Goal: Task Accomplishment & Management: Manage account settings

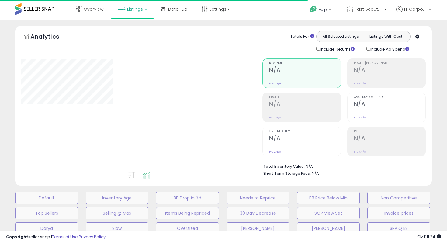
type input "**********"
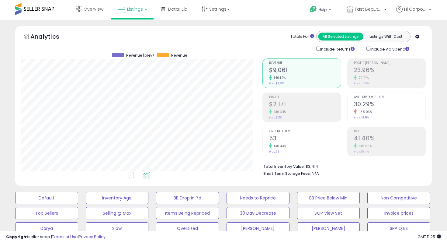
scroll to position [125, 241]
click at [361, 7] on span "Fast Beauty ([GEOGRAPHIC_DATA])" at bounding box center [368, 9] width 27 height 6
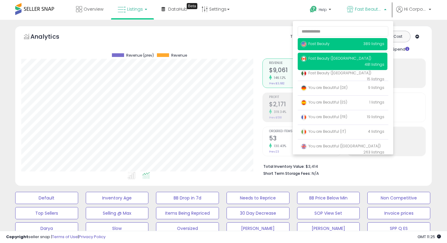
click at [318, 45] on span "Fast Beauty" at bounding box center [315, 43] width 29 height 5
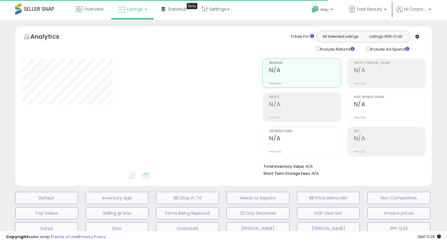
type input "**********"
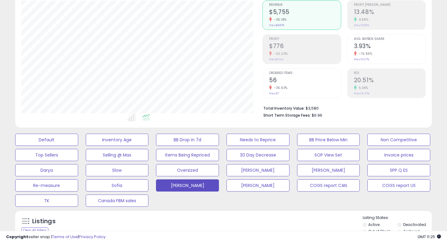
scroll to position [61, 0]
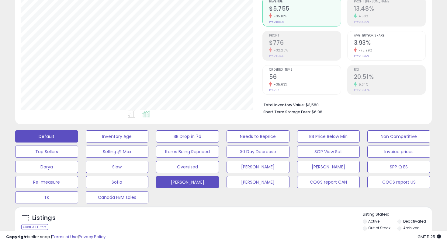
click at [64, 131] on button "Default" at bounding box center [46, 136] width 63 height 12
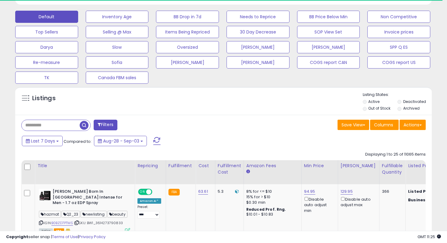
scroll to position [203, 0]
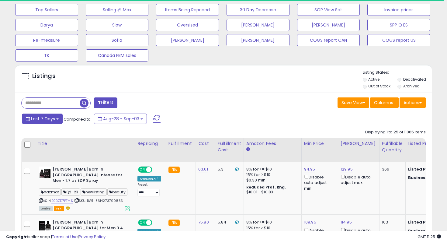
click at [30, 121] on button "Last 7 Days" at bounding box center [42, 119] width 41 height 10
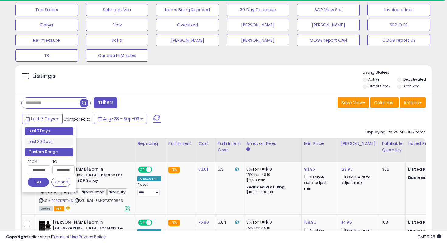
click at [54, 151] on li "Custom Range" at bounding box center [49, 152] width 49 height 8
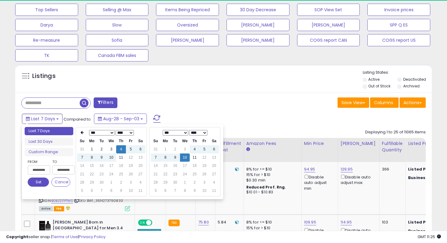
scroll to position [125, 241]
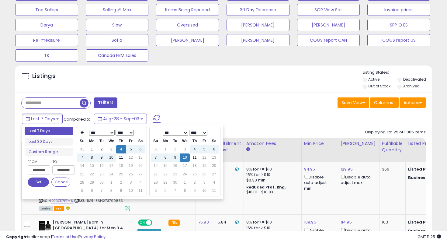
click at [119, 133] on select "**** **** **** **** **** **** **** **** **** **** **** **** **** **** **** ****…" at bounding box center [125, 132] width 18 height 5
click at [100, 168] on td "10" at bounding box center [102, 166] width 10 height 8
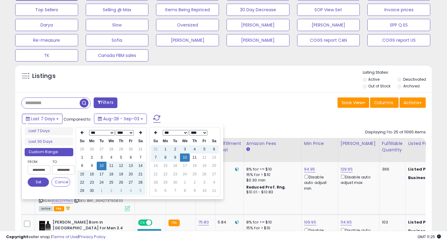
type input "**********"
click at [37, 186] on button "Set" at bounding box center [38, 181] width 21 height 9
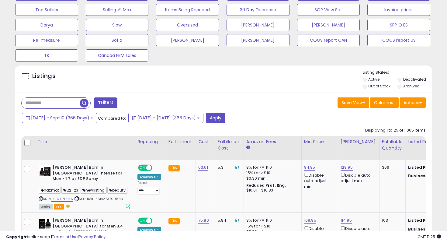
click at [266, 117] on div "2024-Sep-10 - Sep-10 (366 Days) Compared to: 2023-Sep-10 - 2024-Sep-09 (366 Day…" at bounding box center [172, 119] width 304 height 12
click at [226, 117] on button "Apply" at bounding box center [215, 118] width 19 height 10
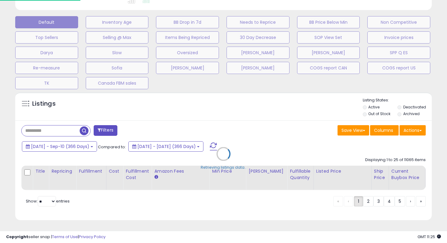
scroll to position [176, 0]
click at [407, 107] on div "Retrieving listings data.." at bounding box center [224, 158] width 426 height 139
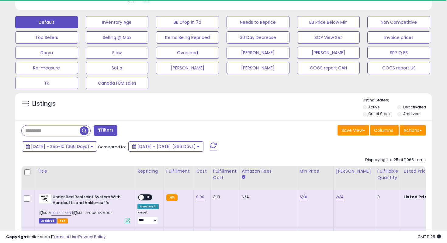
scroll to position [203, 0]
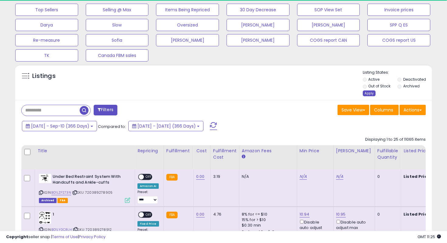
click at [365, 95] on div "Apply" at bounding box center [369, 93] width 13 height 6
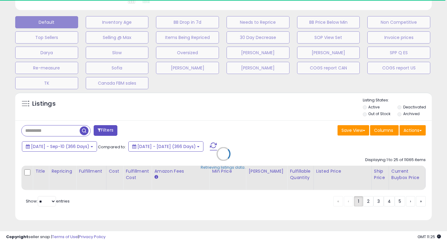
scroll to position [125, 241]
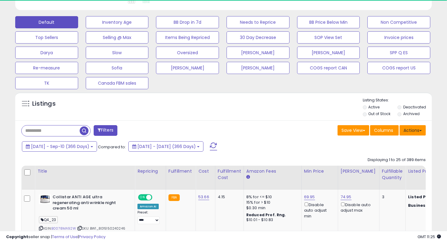
click at [419, 133] on button "Actions" at bounding box center [413, 130] width 26 height 10
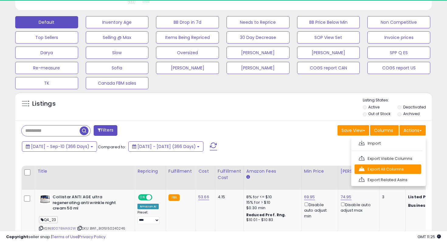
click at [405, 166] on link "Export All Columns" at bounding box center [388, 168] width 67 height 9
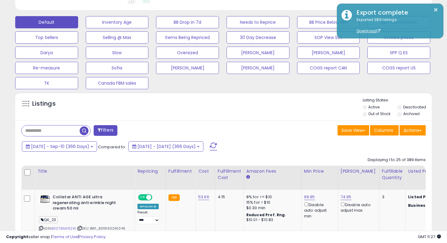
scroll to position [0, 0]
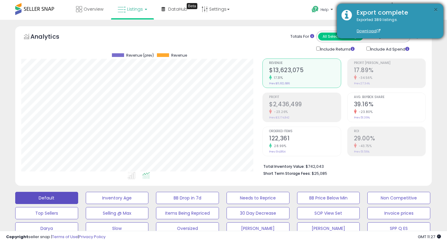
click at [435, 9] on button "×" at bounding box center [436, 10] width 5 height 8
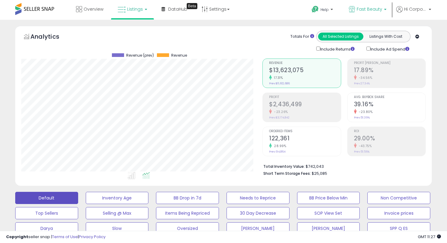
click at [359, 11] on span "Fast Beauty" at bounding box center [370, 9] width 26 height 6
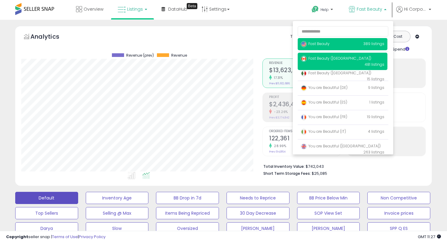
click at [337, 58] on span "Fast Beauty ([GEOGRAPHIC_DATA])" at bounding box center [336, 58] width 71 height 5
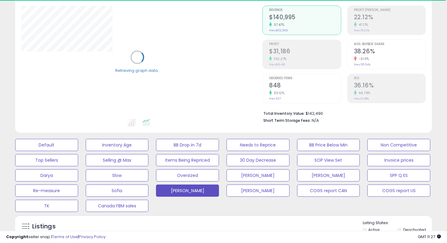
scroll to position [60, 0]
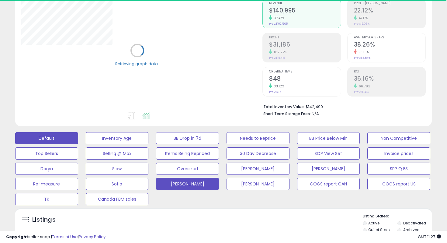
click at [61, 139] on button "Default" at bounding box center [46, 138] width 63 height 12
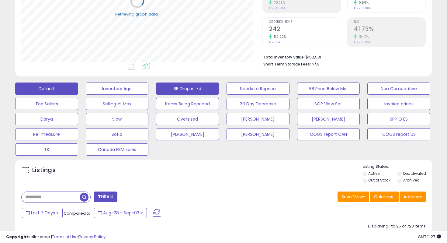
scroll to position [127, 0]
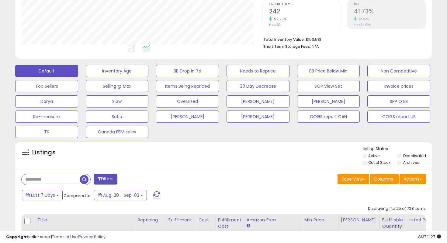
click at [416, 163] on label "Archived" at bounding box center [412, 162] width 16 height 5
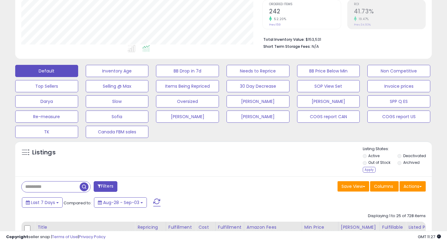
scroll to position [125, 241]
click at [416, 156] on label "Deactivated" at bounding box center [415, 155] width 23 height 5
click at [363, 171] on div "Listing States: Active Deactivated Out of Stock Archived Apply" at bounding box center [397, 160] width 69 height 28
click at [371, 170] on div "Apply" at bounding box center [369, 170] width 13 height 6
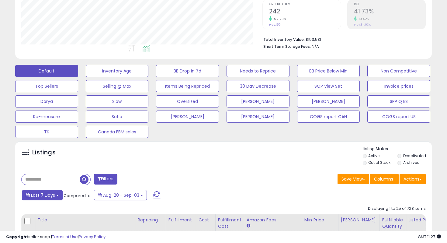
click at [46, 194] on span "Last 7 Days" at bounding box center [43, 195] width 24 height 6
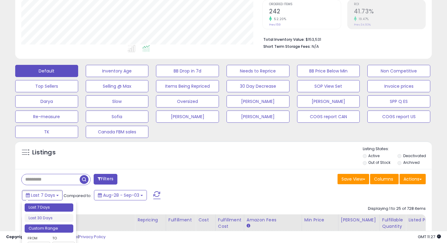
click at [54, 226] on li "Custom Range" at bounding box center [49, 228] width 49 height 8
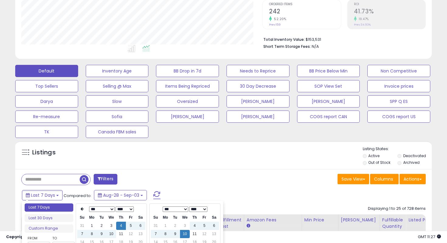
click at [121, 211] on select "**** **** **** **** **** **** **** **** **** **** **** **** **** **** **** ****…" at bounding box center [125, 208] width 18 height 5
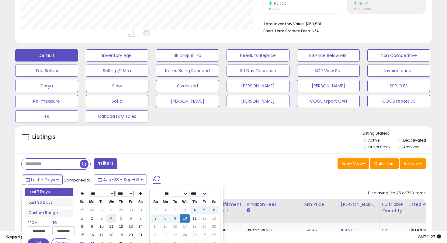
scroll to position [143, 0]
click at [101, 229] on td "10" at bounding box center [102, 226] width 10 height 8
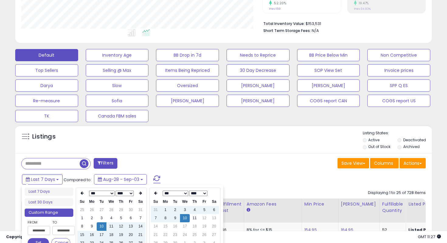
scroll to position [166, 0]
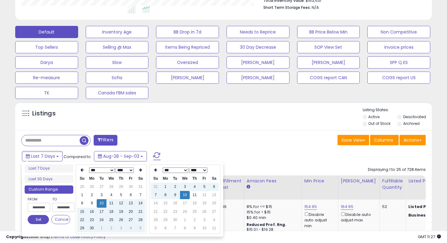
type input "**********"
click at [42, 221] on button "Set" at bounding box center [38, 219] width 21 height 9
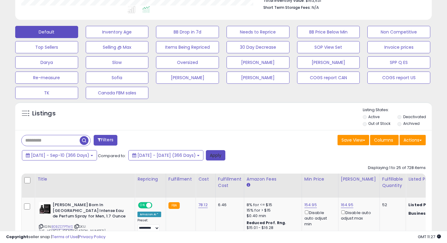
click at [226, 153] on button "Apply" at bounding box center [215, 155] width 19 height 10
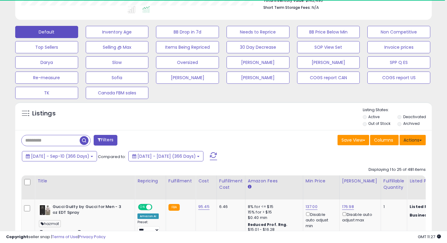
click at [417, 139] on button "Actions" at bounding box center [413, 140] width 26 height 10
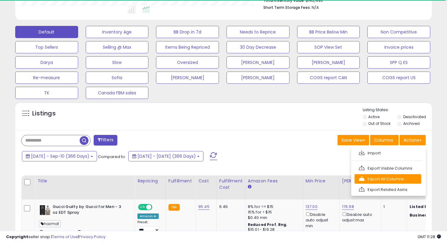
click at [386, 178] on link "Export All Columns" at bounding box center [388, 178] width 67 height 9
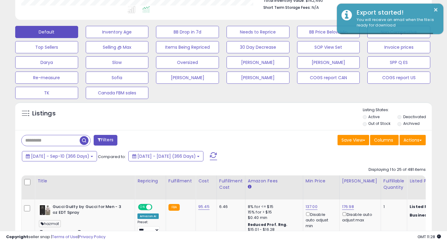
scroll to position [125, 241]
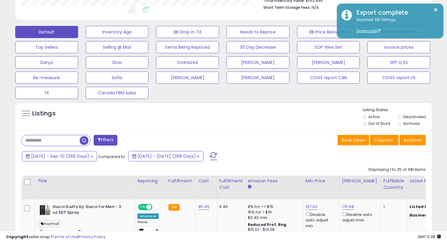
click at [327, 129] on div "Listings Active" at bounding box center [223, 116] width 417 height 28
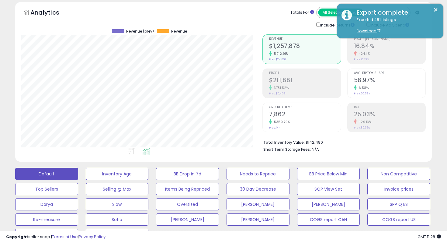
scroll to position [0, 0]
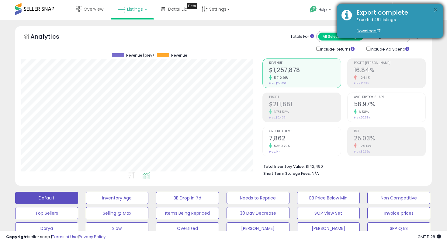
click at [438, 9] on button "×" at bounding box center [436, 10] width 5 height 8
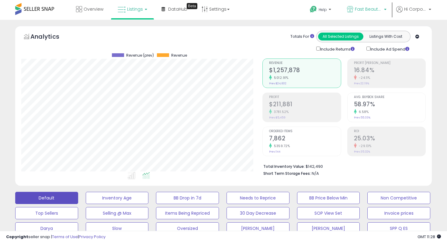
click at [352, 8] on icon at bounding box center [350, 9] width 6 height 6
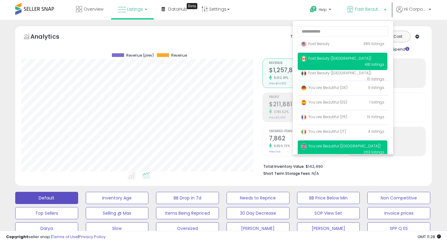
click at [336, 145] on span "You are Beautiful ([GEOGRAPHIC_DATA])" at bounding box center [341, 145] width 80 height 5
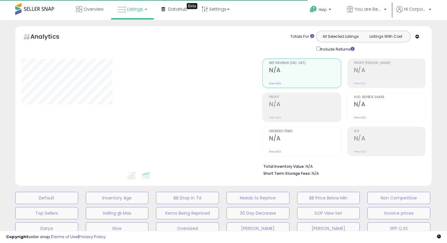
type input "**********"
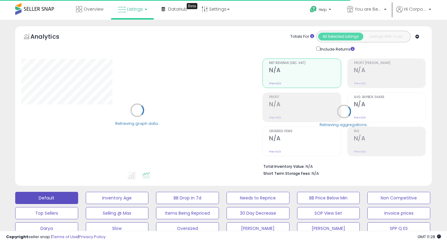
click at [30, 195] on button "Default" at bounding box center [46, 198] width 63 height 12
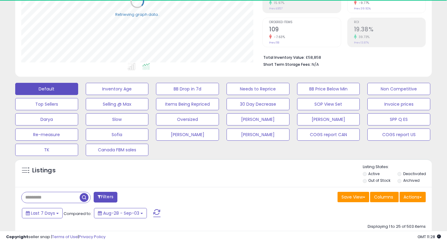
scroll to position [134, 0]
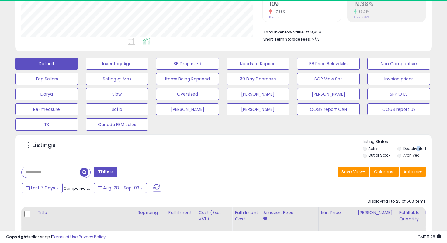
click at [419, 150] on label "Deactivated" at bounding box center [415, 148] width 23 height 5
click at [407, 155] on label "Archived" at bounding box center [412, 155] width 16 height 5
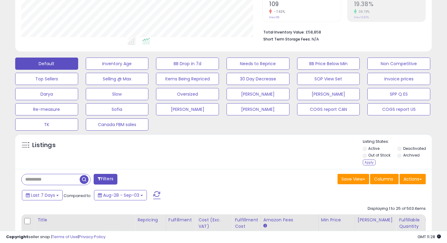
click at [407, 149] on label "Deactivated" at bounding box center [415, 148] width 23 height 5
click at [369, 163] on div "Apply" at bounding box center [369, 163] width 13 height 6
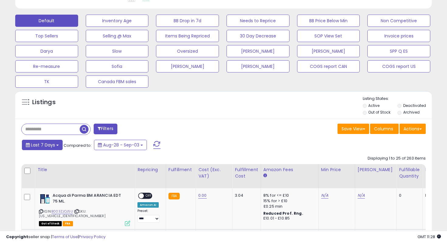
click at [36, 144] on span "Last 7 Days" at bounding box center [43, 145] width 24 height 6
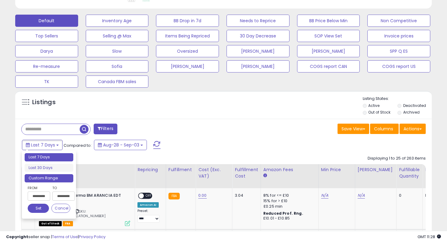
click at [60, 176] on li "Custom Range" at bounding box center [49, 178] width 49 height 8
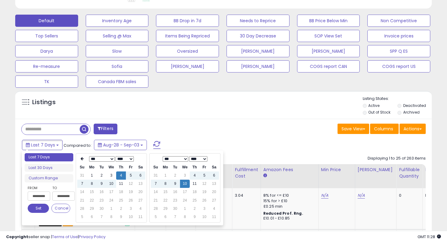
click at [124, 160] on select "**** **** **** **** **** **** **** **** **** **** **** **** **** **** **** ****…" at bounding box center [125, 158] width 18 height 5
click at [100, 193] on td "10" at bounding box center [102, 192] width 10 height 8
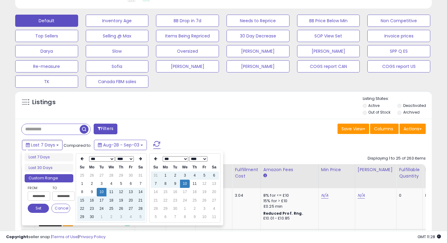
type input "**********"
click at [43, 207] on button "Set" at bounding box center [38, 208] width 21 height 9
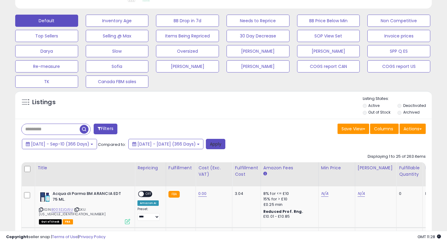
click at [226, 142] on button "Apply" at bounding box center [215, 144] width 19 height 10
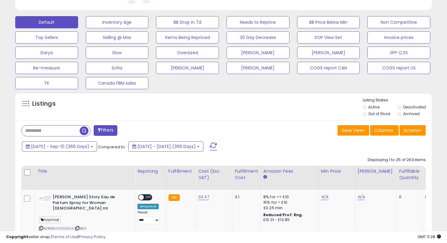
scroll to position [177, 0]
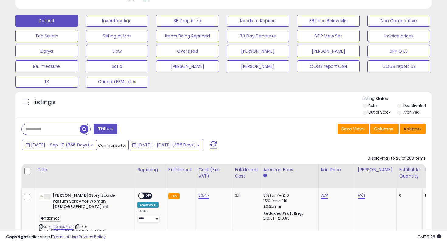
click at [418, 129] on button "Actions" at bounding box center [413, 129] width 26 height 10
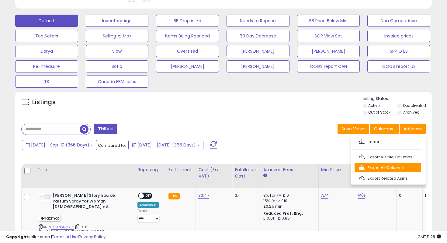
click at [386, 169] on link "Export All Columns" at bounding box center [388, 167] width 67 height 9
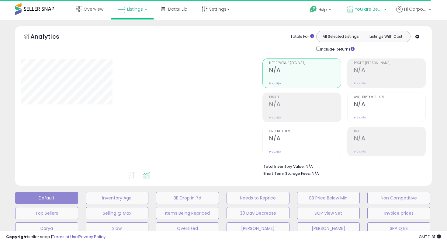
click at [367, 10] on span "You are Beautiful ([GEOGRAPHIC_DATA])" at bounding box center [368, 9] width 27 height 6
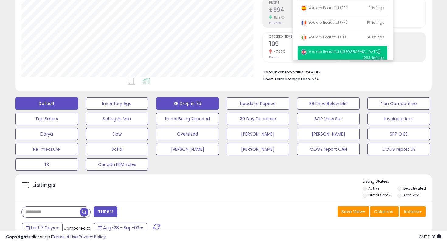
scroll to position [105, 0]
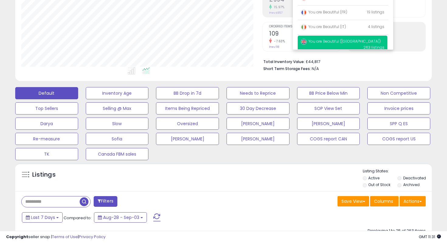
click at [259, 172] on div "Listings" at bounding box center [223, 178] width 417 height 21
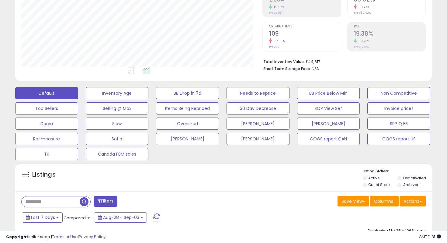
click at [410, 177] on label "Deactivated" at bounding box center [415, 177] width 23 height 5
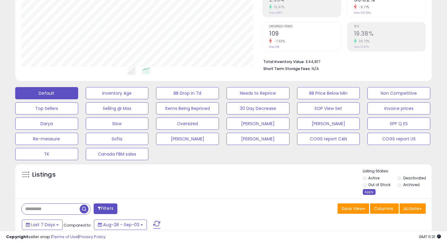
click at [371, 191] on div "Apply" at bounding box center [369, 192] width 13 height 6
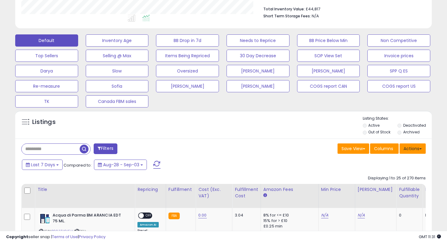
scroll to position [125, 241]
click at [411, 149] on button "Actions" at bounding box center [413, 148] width 26 height 10
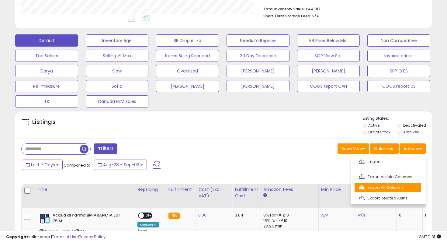
click at [385, 187] on link "Export All Columns" at bounding box center [388, 187] width 67 height 9
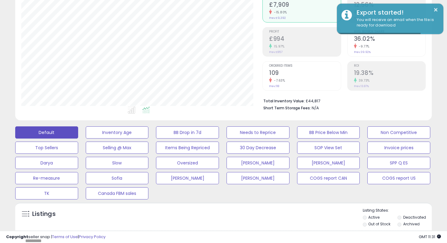
scroll to position [0, 0]
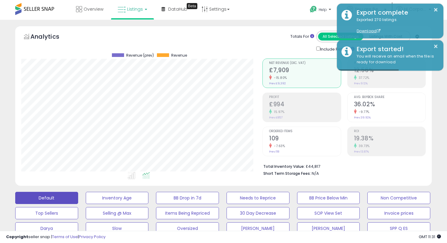
click at [289, 7] on div "Overview Listings DataHub Beta" at bounding box center [142, 13] width 295 height 26
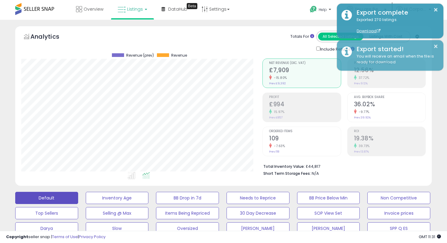
click at [286, 10] on div "Overview Listings DataHub Beta" at bounding box center [142, 13] width 295 height 26
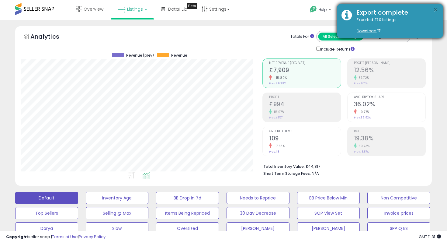
click at [438, 11] on button "×" at bounding box center [436, 10] width 5 height 8
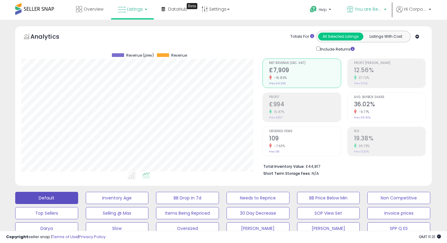
click at [353, 5] on link "You are Beautiful ([GEOGRAPHIC_DATA])" at bounding box center [367, 10] width 49 height 20
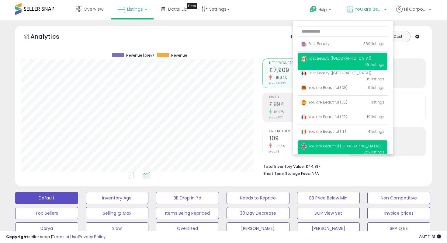
click at [334, 60] on span "Fast Beauty ([GEOGRAPHIC_DATA])" at bounding box center [336, 58] width 71 height 5
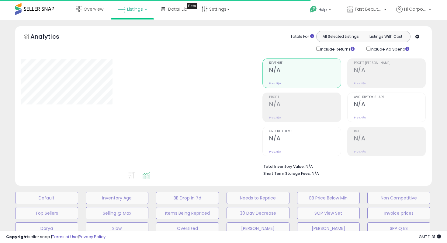
type input "**********"
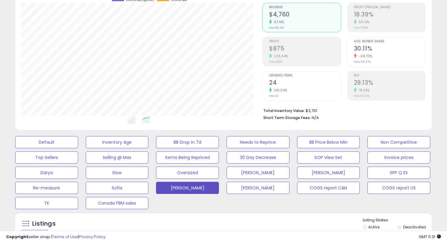
scroll to position [68, 0]
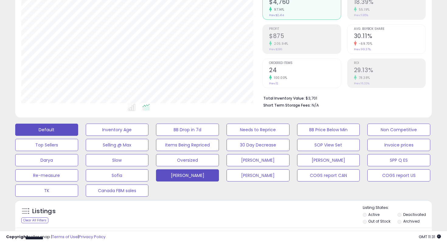
click at [51, 129] on button "Default" at bounding box center [46, 130] width 63 height 12
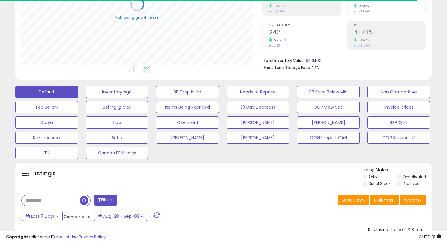
scroll to position [117, 0]
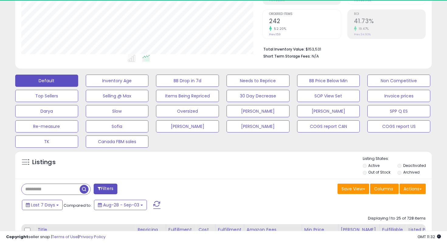
click at [409, 172] on label "Archived" at bounding box center [412, 172] width 16 height 5
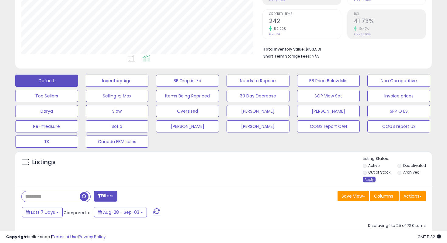
click at [370, 181] on div "Apply" at bounding box center [369, 180] width 13 height 6
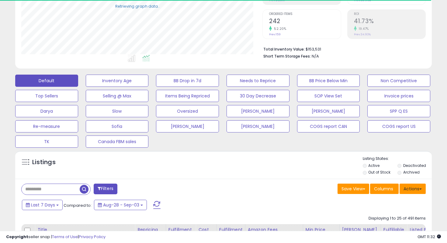
click at [416, 187] on button "Actions" at bounding box center [413, 189] width 26 height 10
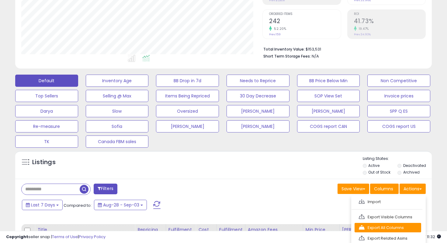
click at [388, 225] on link "Export All Columns" at bounding box center [388, 227] width 67 height 9
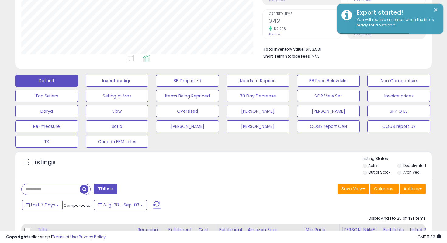
click at [315, 168] on div "Listings" at bounding box center [223, 166] width 417 height 21
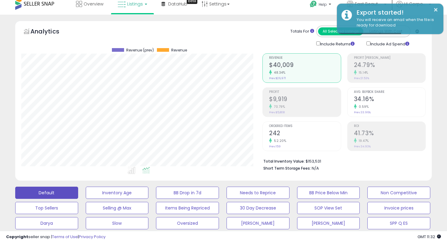
scroll to position [0, 0]
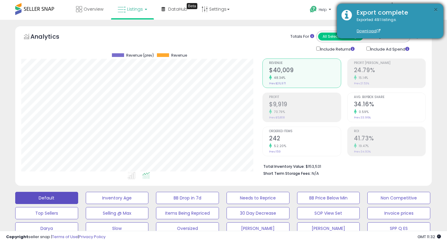
click at [436, 9] on button "×" at bounding box center [436, 10] width 5 height 8
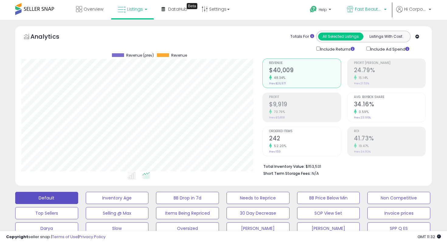
click at [363, 7] on span "Fast Beauty ([GEOGRAPHIC_DATA])" at bounding box center [368, 9] width 27 height 6
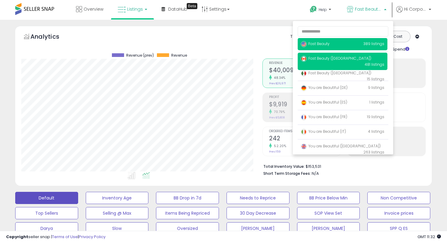
click at [324, 43] on span "Fast Beauty" at bounding box center [315, 43] width 29 height 5
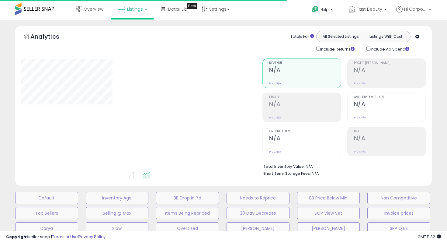
type input "**********"
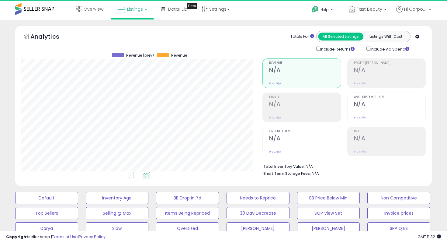
scroll to position [125, 241]
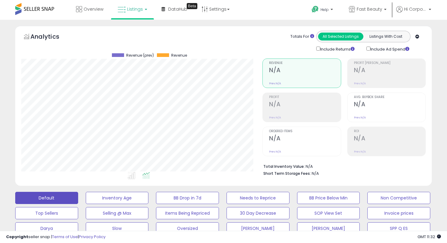
click at [47, 199] on button "Default" at bounding box center [46, 198] width 63 height 12
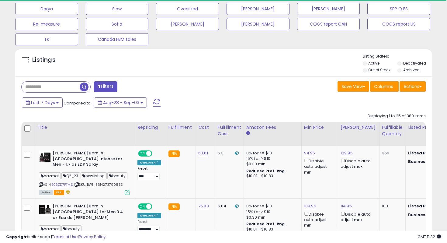
click at [412, 61] on label "Deactivated" at bounding box center [415, 63] width 23 height 5
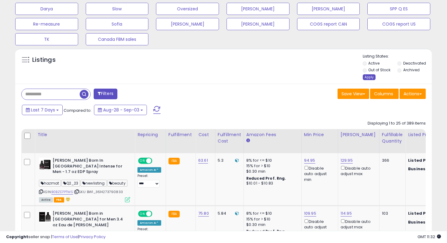
click at [372, 78] on div "Apply" at bounding box center [369, 77] width 13 height 6
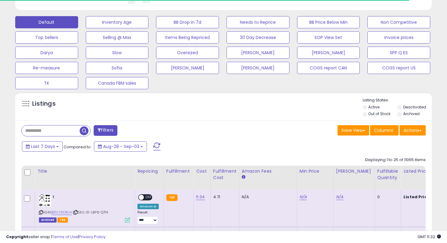
scroll to position [219, 0]
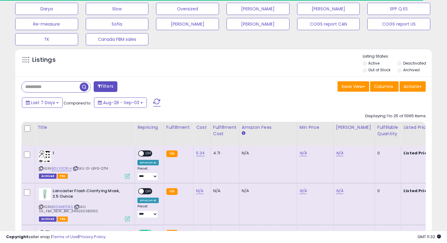
click at [409, 70] on label "Archived" at bounding box center [412, 69] width 16 height 5
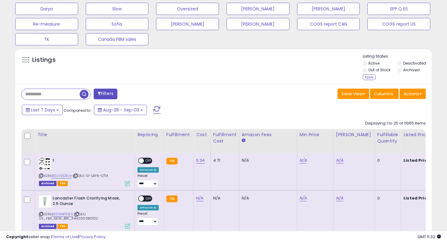
scroll to position [125, 241]
click at [368, 78] on div "Apply" at bounding box center [369, 77] width 13 height 6
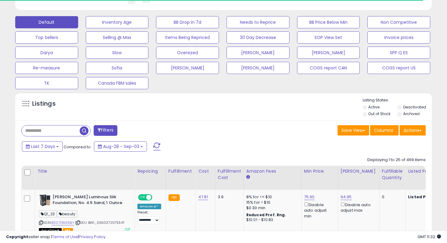
scroll to position [219, 0]
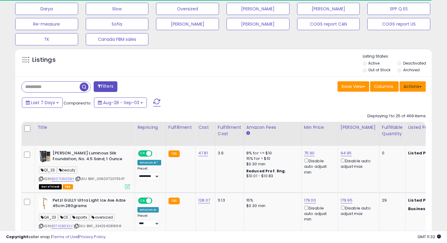
click at [418, 88] on button "Actions" at bounding box center [413, 86] width 26 height 10
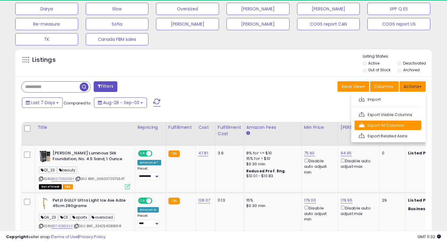
scroll to position [125, 241]
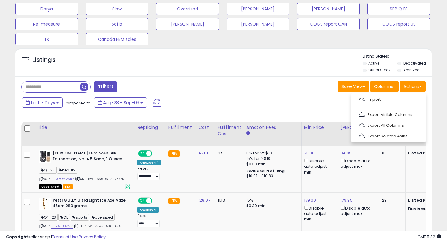
click at [411, 64] on label "Deactivated" at bounding box center [415, 63] width 23 height 5
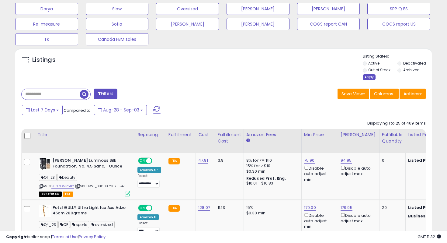
click at [372, 78] on div "Apply" at bounding box center [369, 77] width 13 height 6
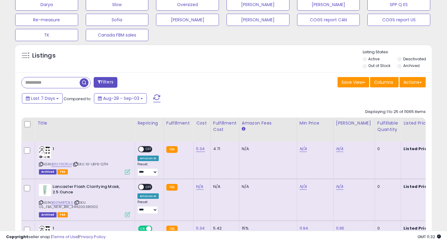
click at [407, 63] on ul "Active Deactivated Out of Stock Archived" at bounding box center [397, 62] width 69 height 13
click at [405, 66] on label "Archived" at bounding box center [412, 65] width 16 height 5
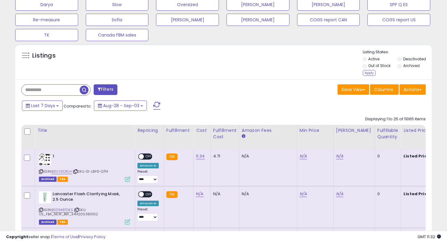
click at [376, 70] on li "Out of Stock" at bounding box center [380, 66] width 34 height 7
click at [374, 70] on div "Apply" at bounding box center [369, 73] width 13 height 6
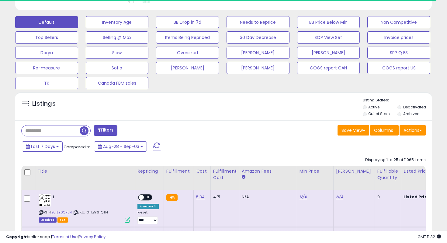
scroll to position [224, 0]
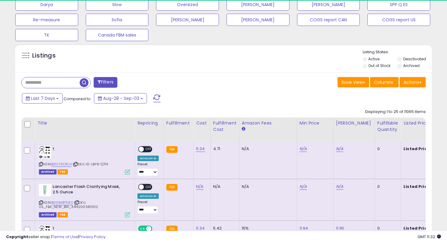
click at [413, 67] on label "Archived" at bounding box center [412, 65] width 16 height 5
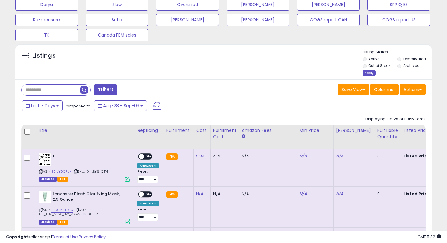
click at [369, 75] on div "Apply" at bounding box center [369, 73] width 13 height 6
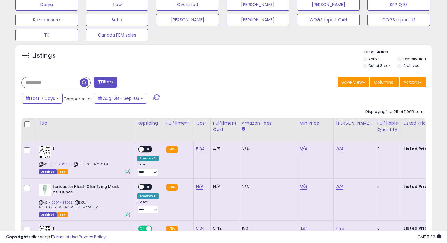
click at [85, 80] on span "button" at bounding box center [84, 82] width 9 height 9
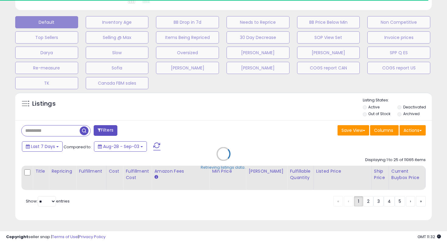
scroll to position [224, 0]
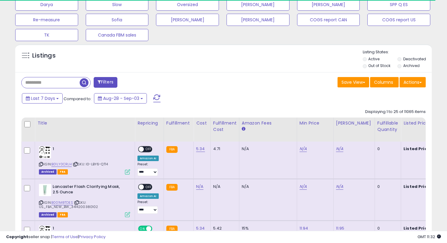
click at [410, 68] on label "Archived" at bounding box center [412, 65] width 16 height 5
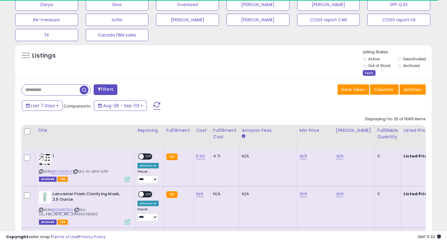
click at [368, 74] on div "Apply" at bounding box center [369, 73] width 13 height 6
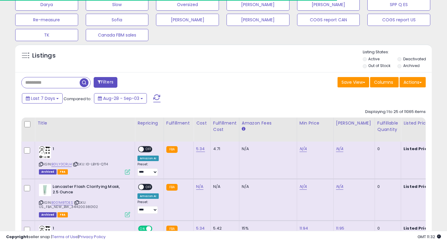
scroll to position [125, 241]
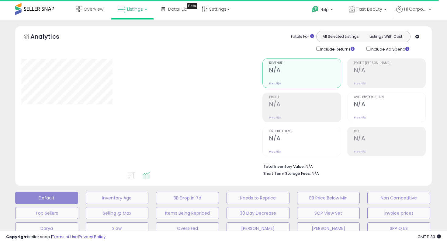
click at [49, 193] on button "Default" at bounding box center [46, 198] width 63 height 12
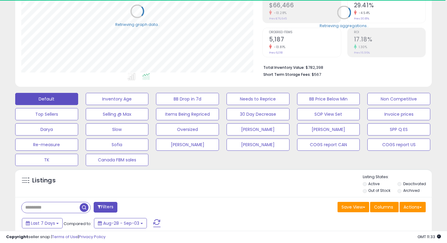
scroll to position [153, 0]
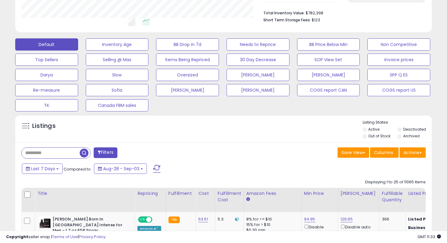
click at [410, 134] on label "Archived" at bounding box center [412, 135] width 16 height 5
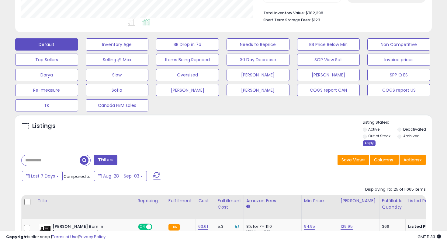
click at [372, 142] on div "Apply" at bounding box center [369, 143] width 13 height 6
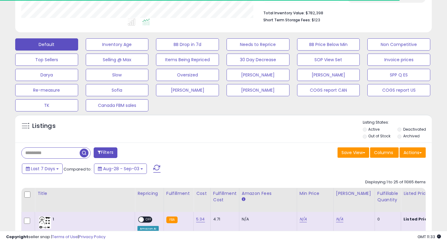
click at [402, 134] on li "Archived" at bounding box center [415, 136] width 34 height 7
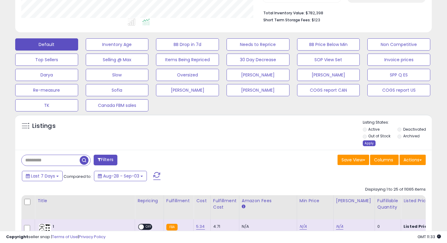
click at [368, 145] on div "Apply" at bounding box center [369, 143] width 13 height 6
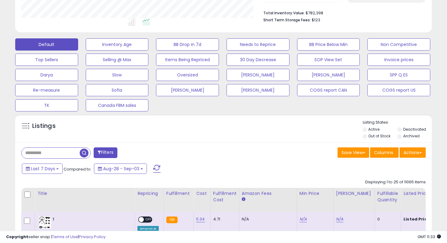
click at [412, 134] on label "Archived" at bounding box center [412, 135] width 16 height 5
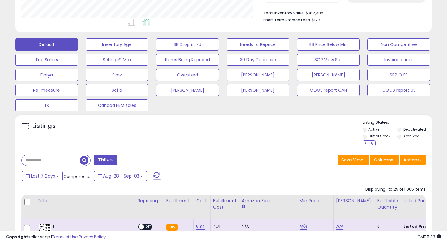
click at [406, 135] on label "Archived" at bounding box center [412, 135] width 16 height 5
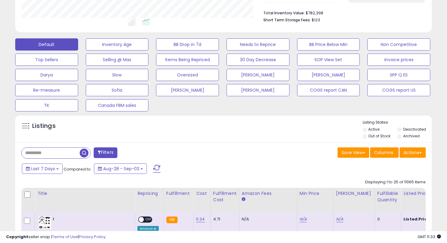
click at [379, 138] on label "Out of Stock" at bounding box center [380, 135] width 22 height 5
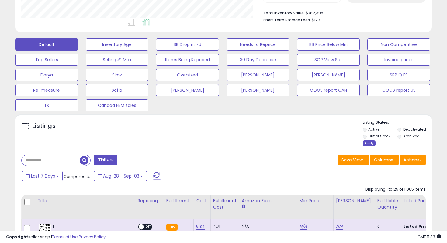
click at [372, 142] on div "Apply" at bounding box center [369, 143] width 13 height 6
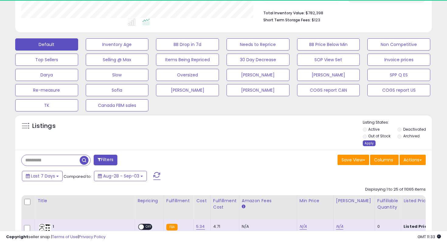
click at [372, 144] on div "Apply" at bounding box center [369, 143] width 13 height 6
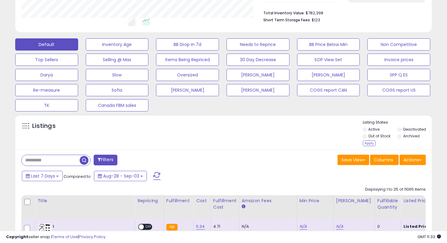
click at [363, 146] on div "Listing States: Active Deactivated Out of Stock Archived Apply" at bounding box center [397, 134] width 69 height 28
click at [367, 144] on div "Apply" at bounding box center [369, 143] width 13 height 6
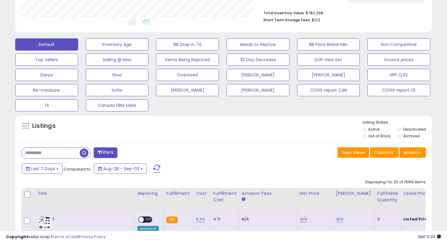
click at [86, 150] on span "button" at bounding box center [84, 153] width 9 height 9
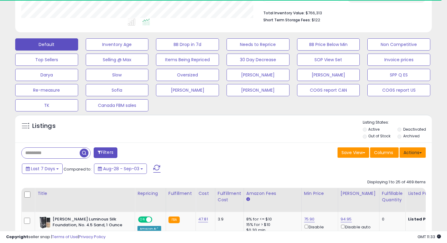
click at [420, 151] on button "Actions" at bounding box center [413, 152] width 26 height 10
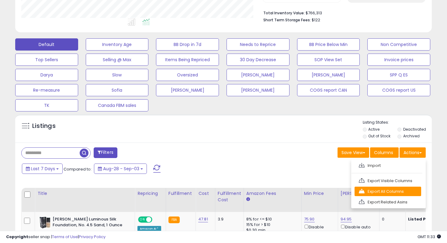
click at [391, 188] on link "Export All Columns" at bounding box center [388, 191] width 67 height 9
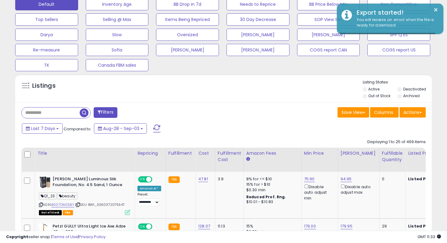
scroll to position [196, 0]
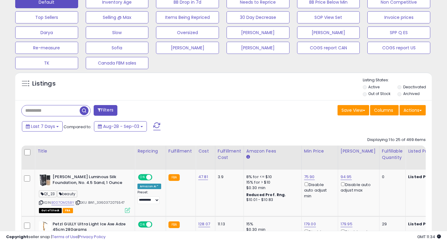
click at [259, 111] on div "Save View Save As New View Update Current View Columns Actions Import Export Vi…" at bounding box center [327, 111] width 207 height 12
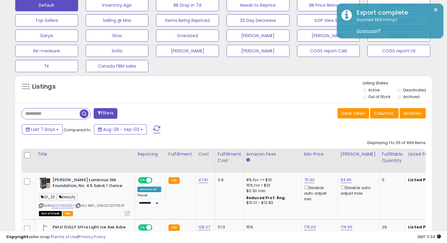
scroll to position [191, 0]
